Goal: Transaction & Acquisition: Purchase product/service

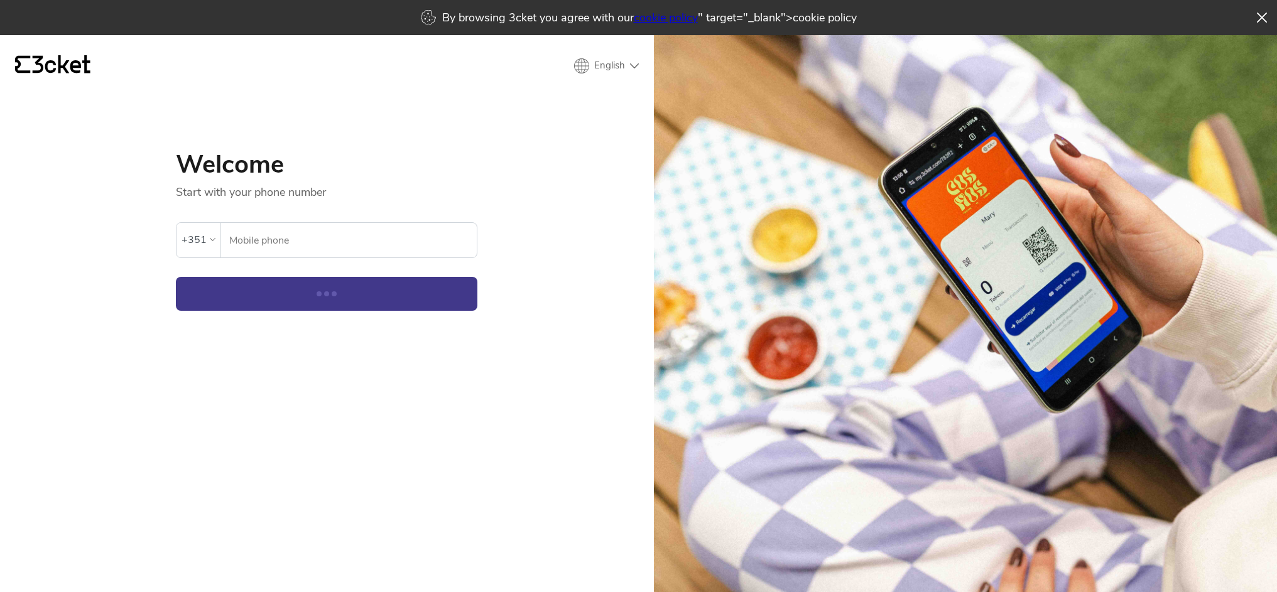
click at [284, 243] on input "Mobile phone" at bounding box center [353, 240] width 248 height 35
click at [231, 309] on button "Continue" at bounding box center [327, 294] width 302 height 34
drag, startPoint x: 282, startPoint y: 242, endPoint x: 293, endPoint y: 257, distance: 18.5
click at [285, 245] on input "Mobile phone" at bounding box center [353, 240] width 248 height 35
type input "964948293"
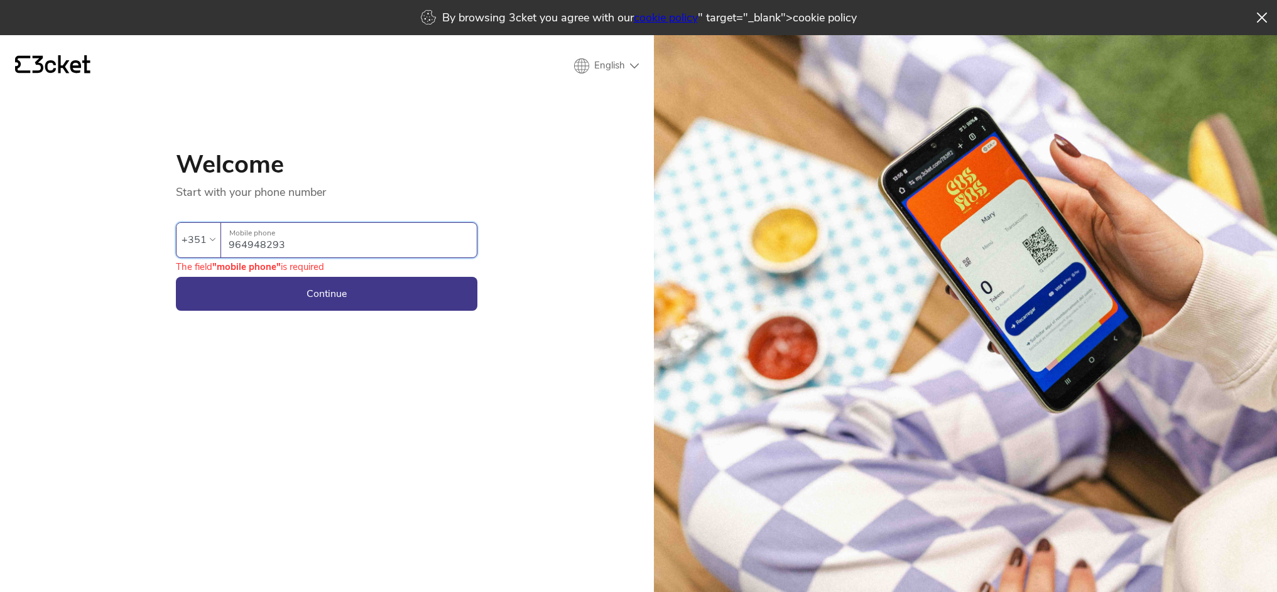
click at [343, 275] on form "An error has occurred. If the error persists please contact support. +351 96494…" at bounding box center [327, 255] width 302 height 111
click at [334, 297] on button "Continue" at bounding box center [327, 294] width 302 height 34
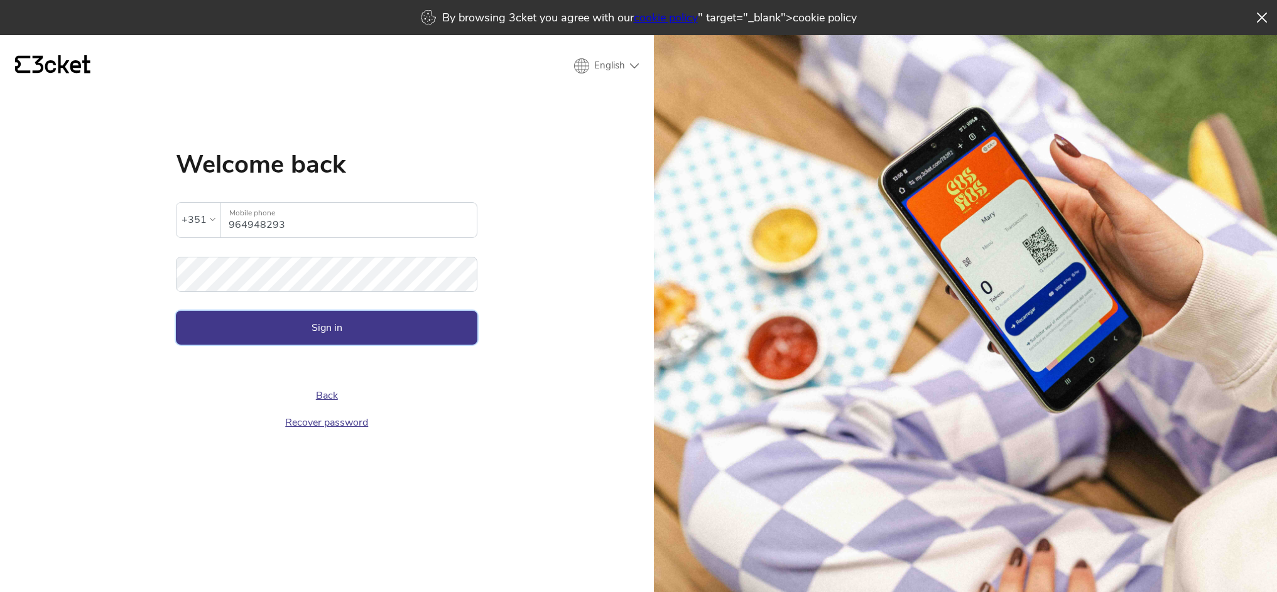
click at [295, 326] on button "Sign in" at bounding box center [327, 328] width 302 height 34
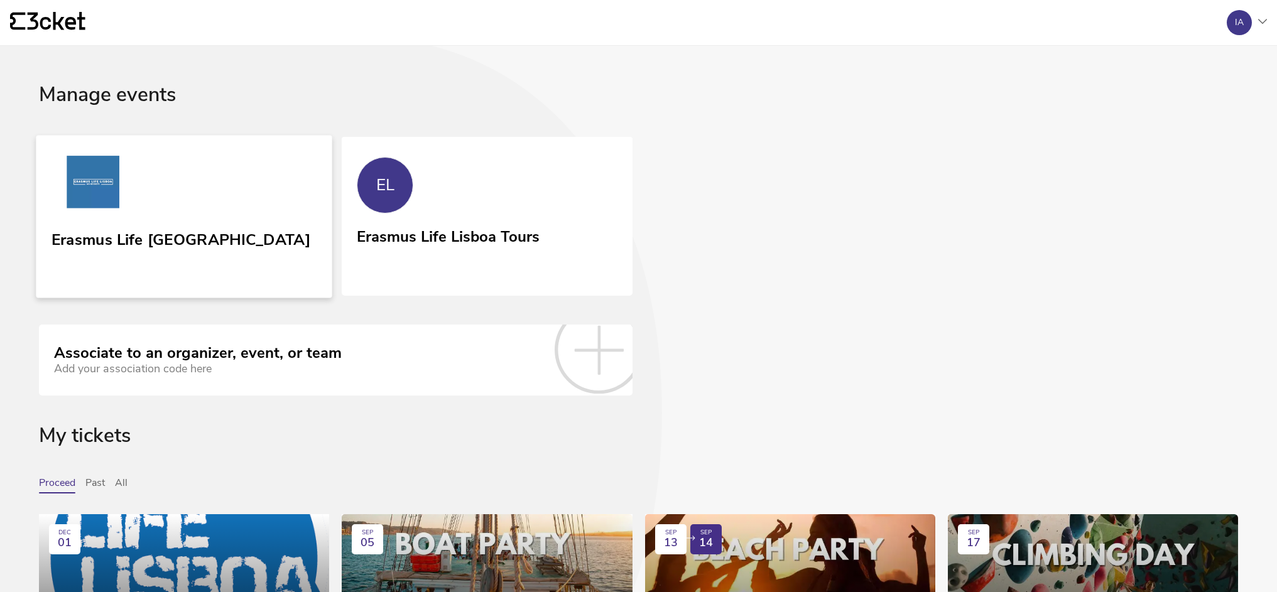
click at [207, 186] on link "Erasmus Life [GEOGRAPHIC_DATA]" at bounding box center [184, 216] width 296 height 163
click at [516, 211] on link "EL Erasmus Life Lisboa Tours" at bounding box center [487, 215] width 290 height 157
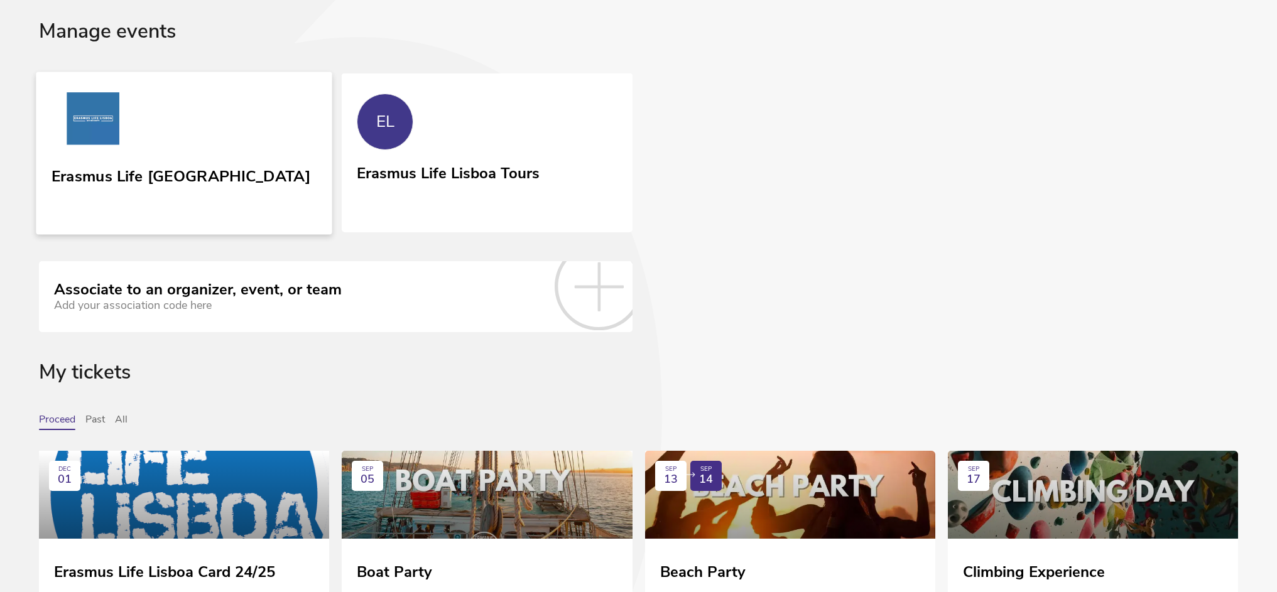
scroll to position [43, 0]
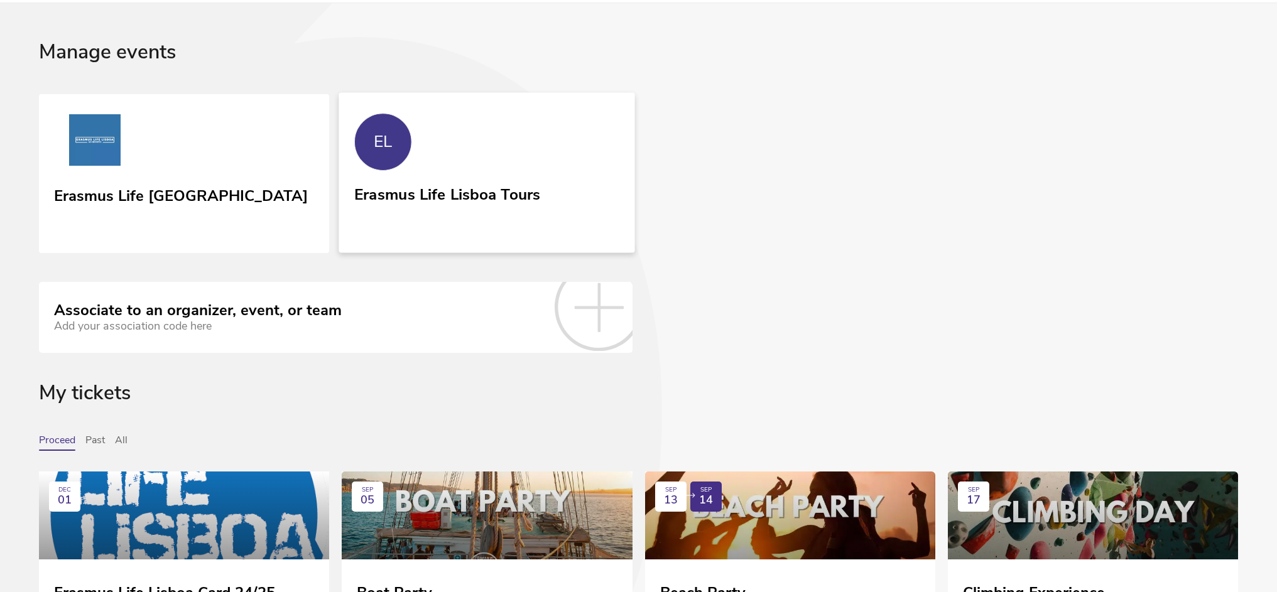
click at [567, 168] on link "EL Erasmus Life Lisboa Tours" at bounding box center [487, 172] width 296 height 160
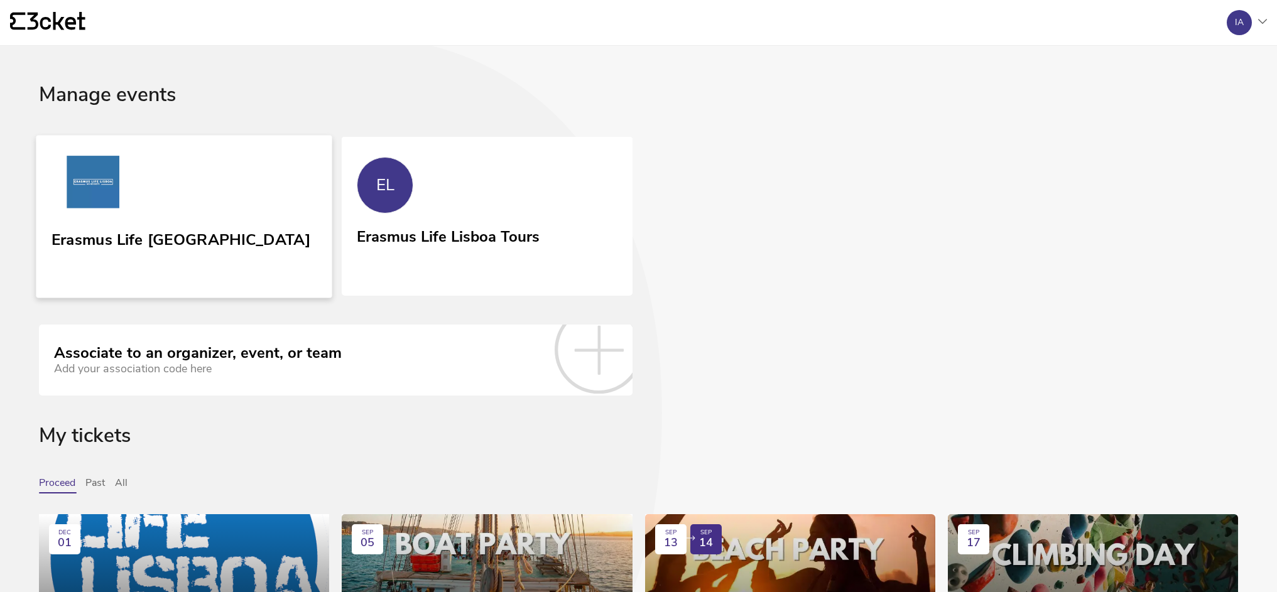
click at [210, 192] on link "Erasmus Life [GEOGRAPHIC_DATA]" at bounding box center [184, 216] width 296 height 163
